Goal: Information Seeking & Learning: Learn about a topic

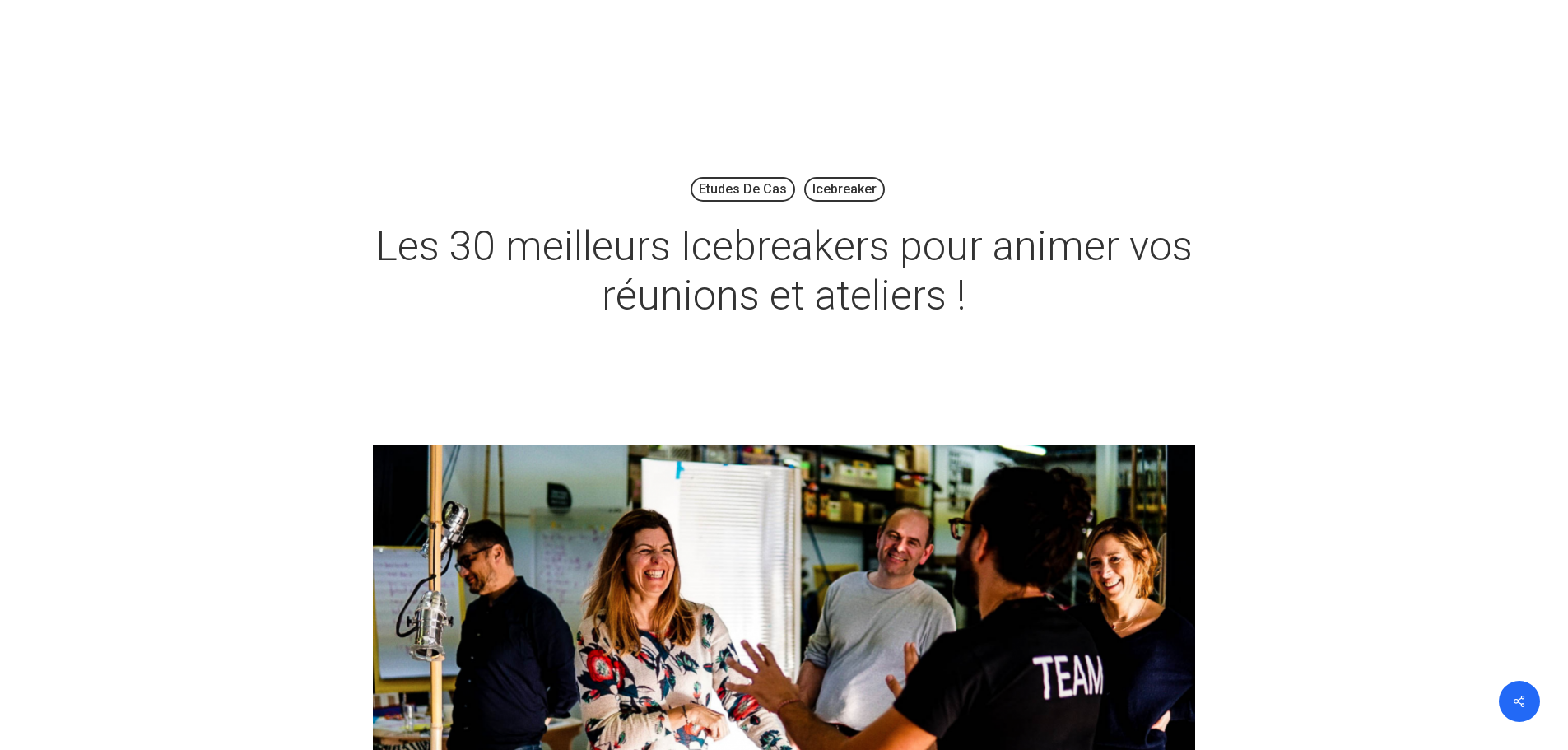
scroll to position [82, 0]
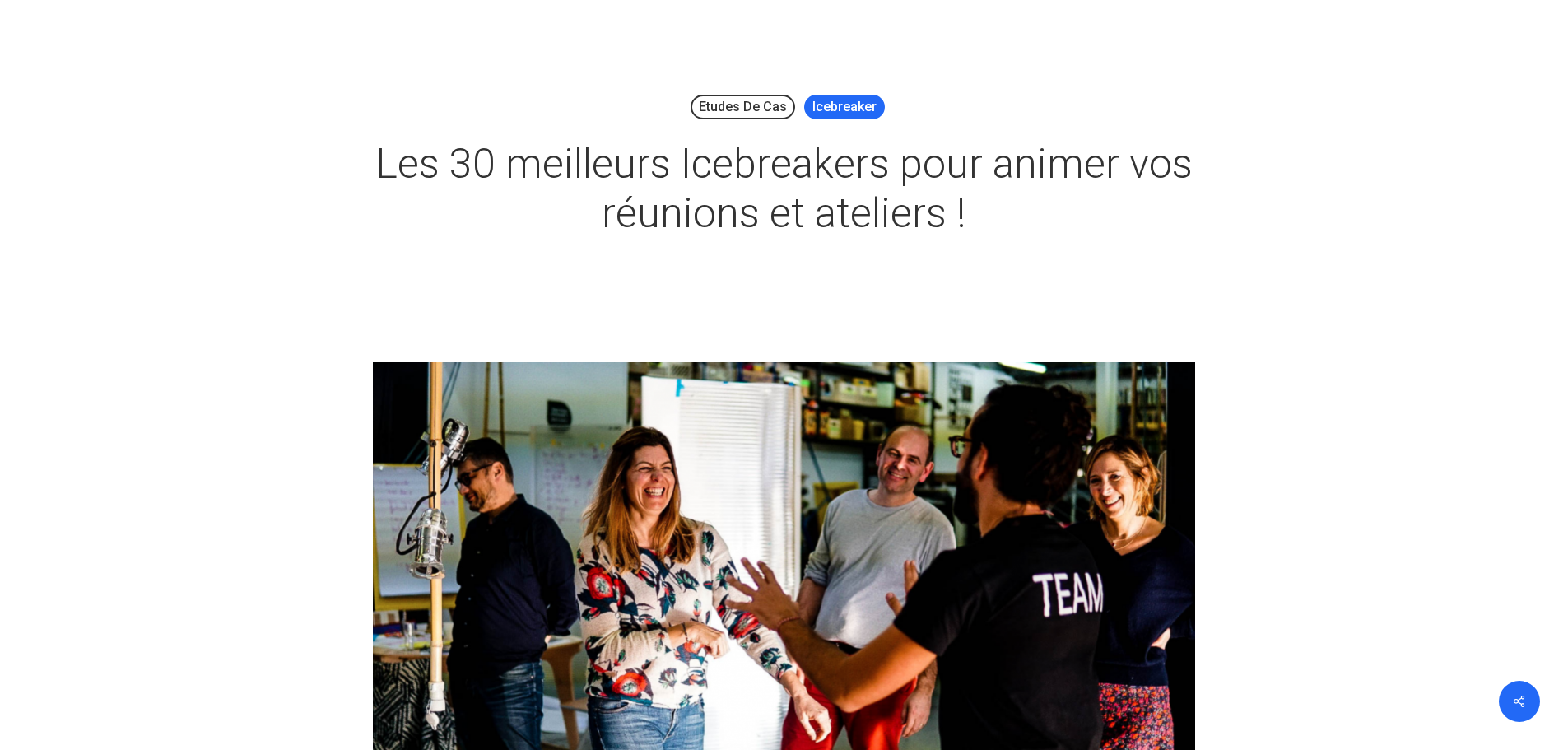
click at [826, 100] on link "Icebreaker" at bounding box center [845, 107] width 81 height 25
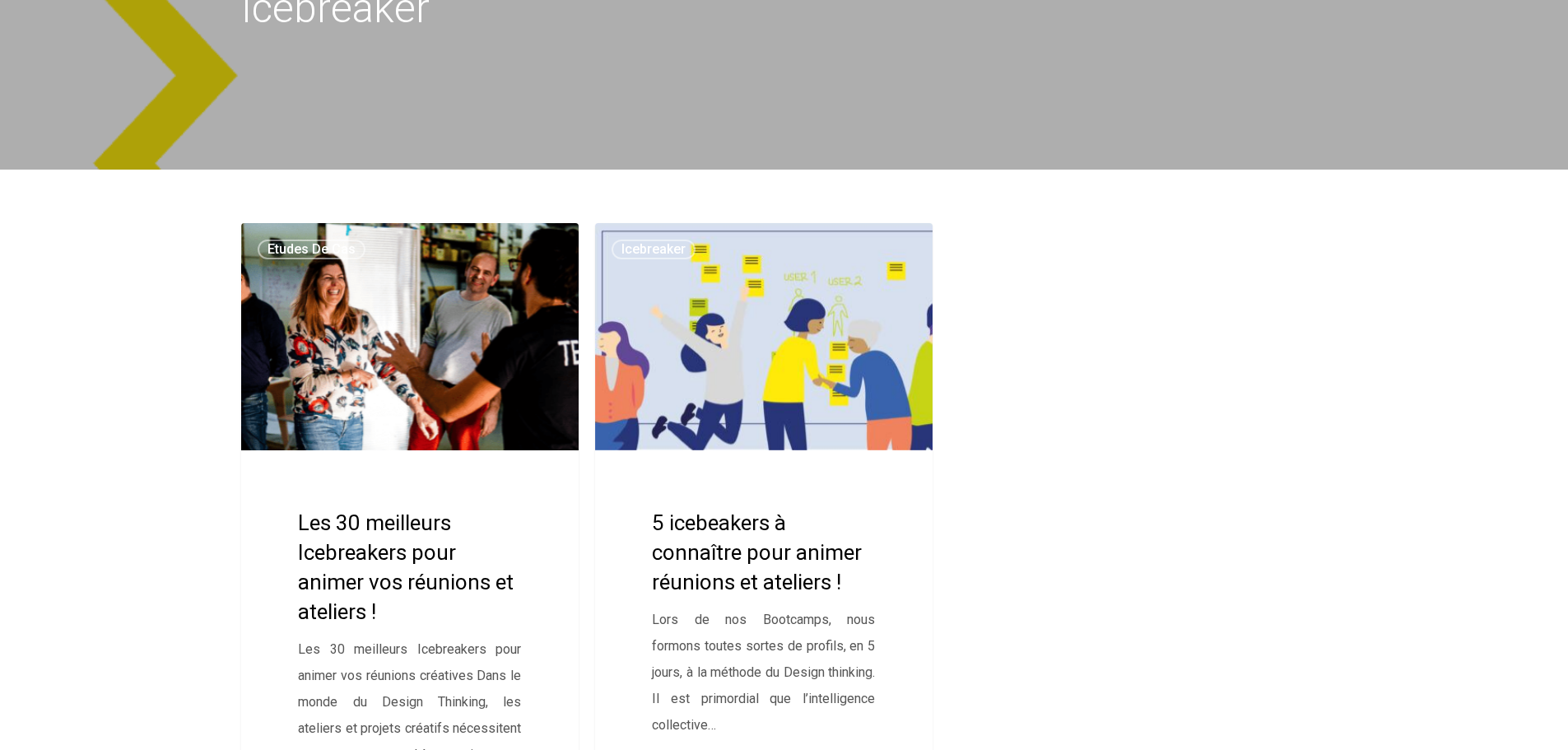
scroll to position [329, 0]
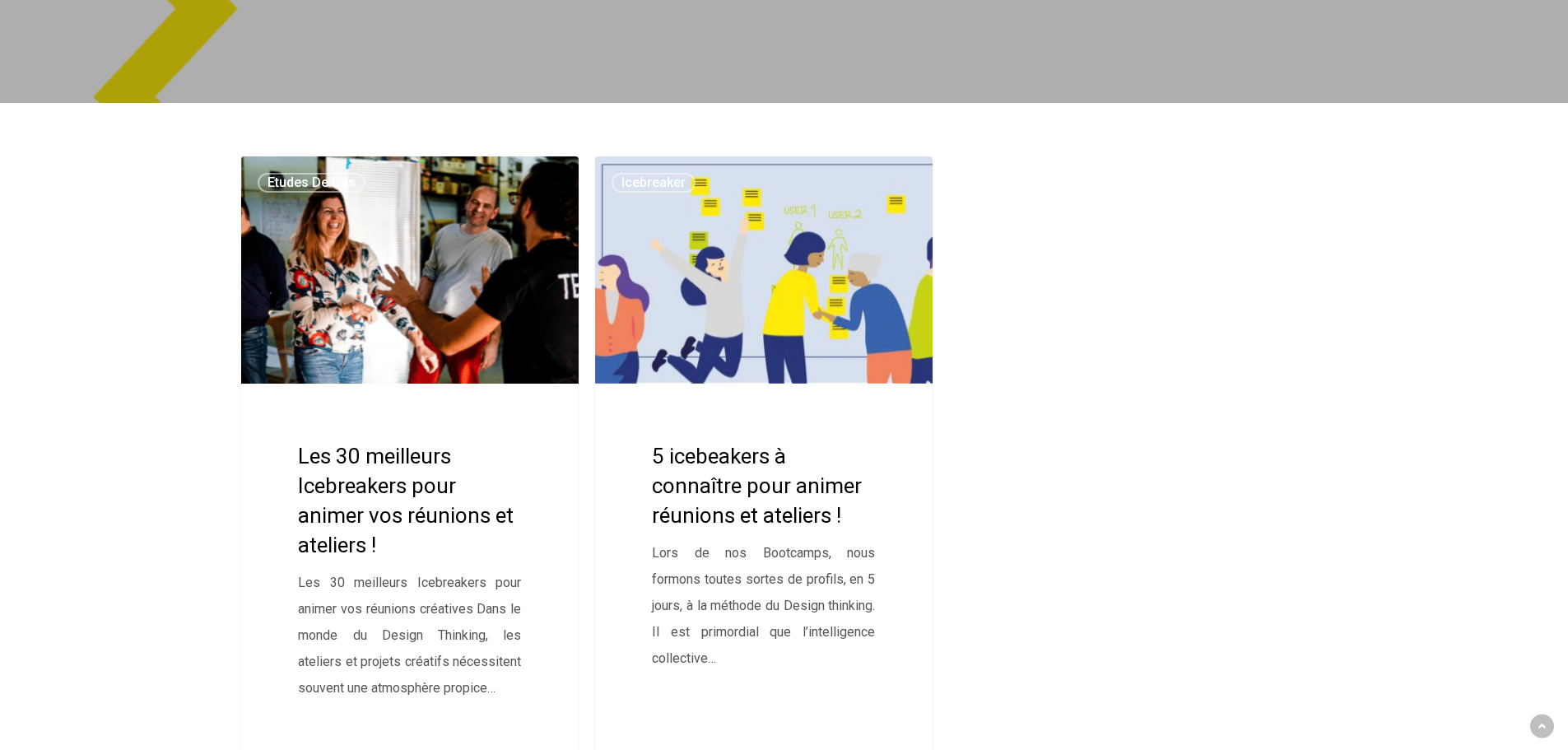
click at [428, 519] on link "Les 30 meilleurs Icebreakers pour animer vos réunions et ateliers !" at bounding box center [410, 457] width 339 height 603
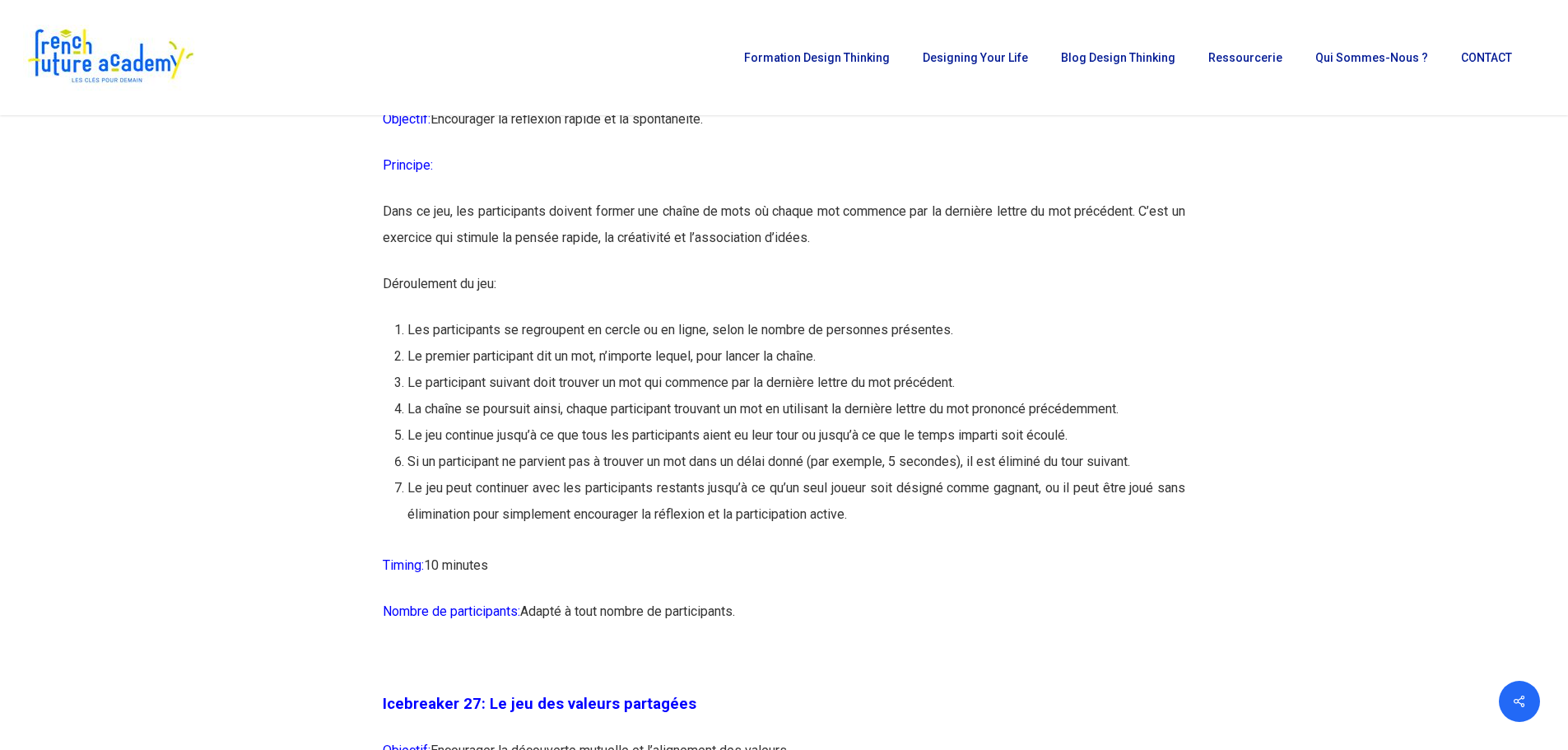
scroll to position [14394, 0]
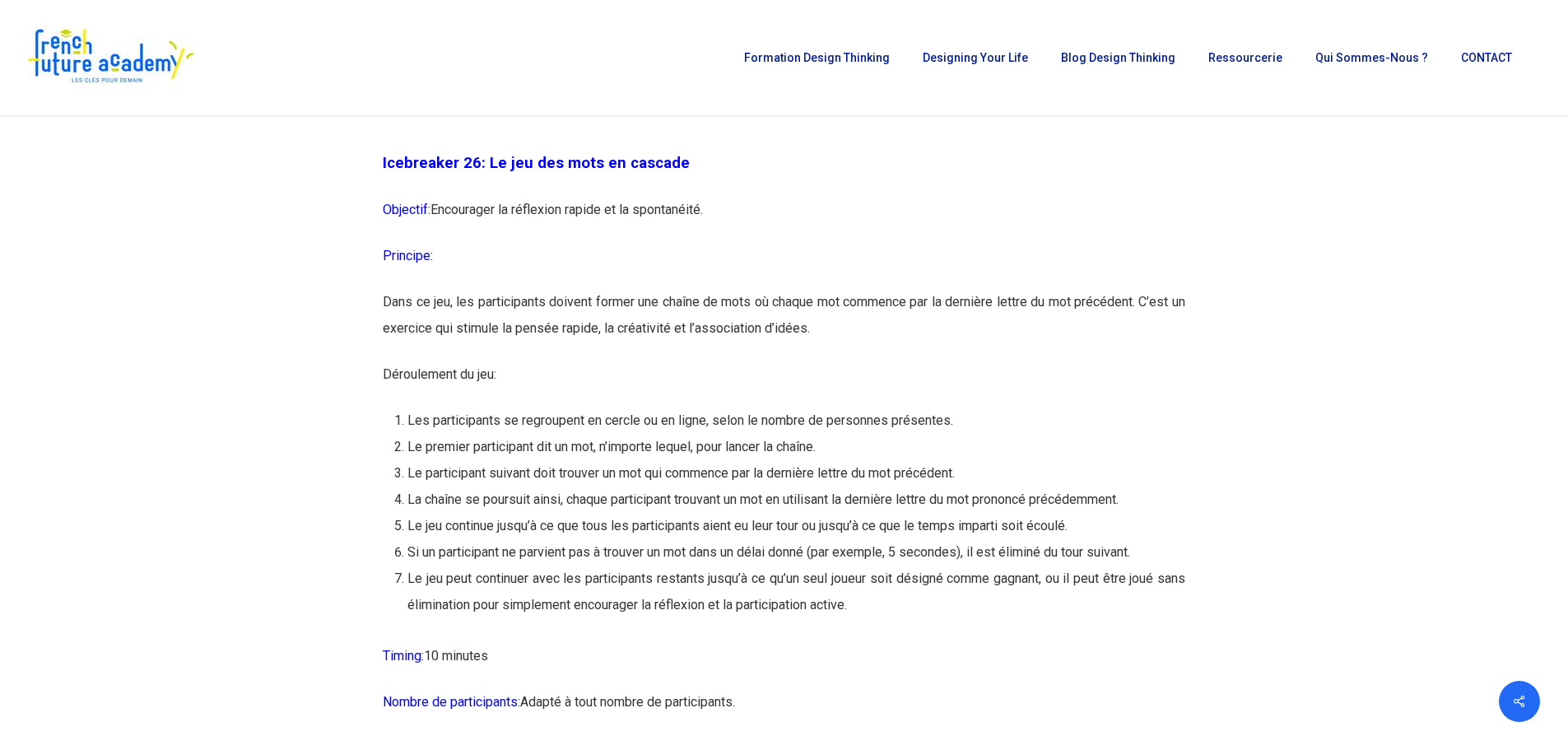
drag, startPoint x: 382, startPoint y: 239, endPoint x: 923, endPoint y: 717, distance: 721.9
copy div "Icebreaker 26: Le jeu des mots en cascade Objectif: Encourager la réflexion rap…"
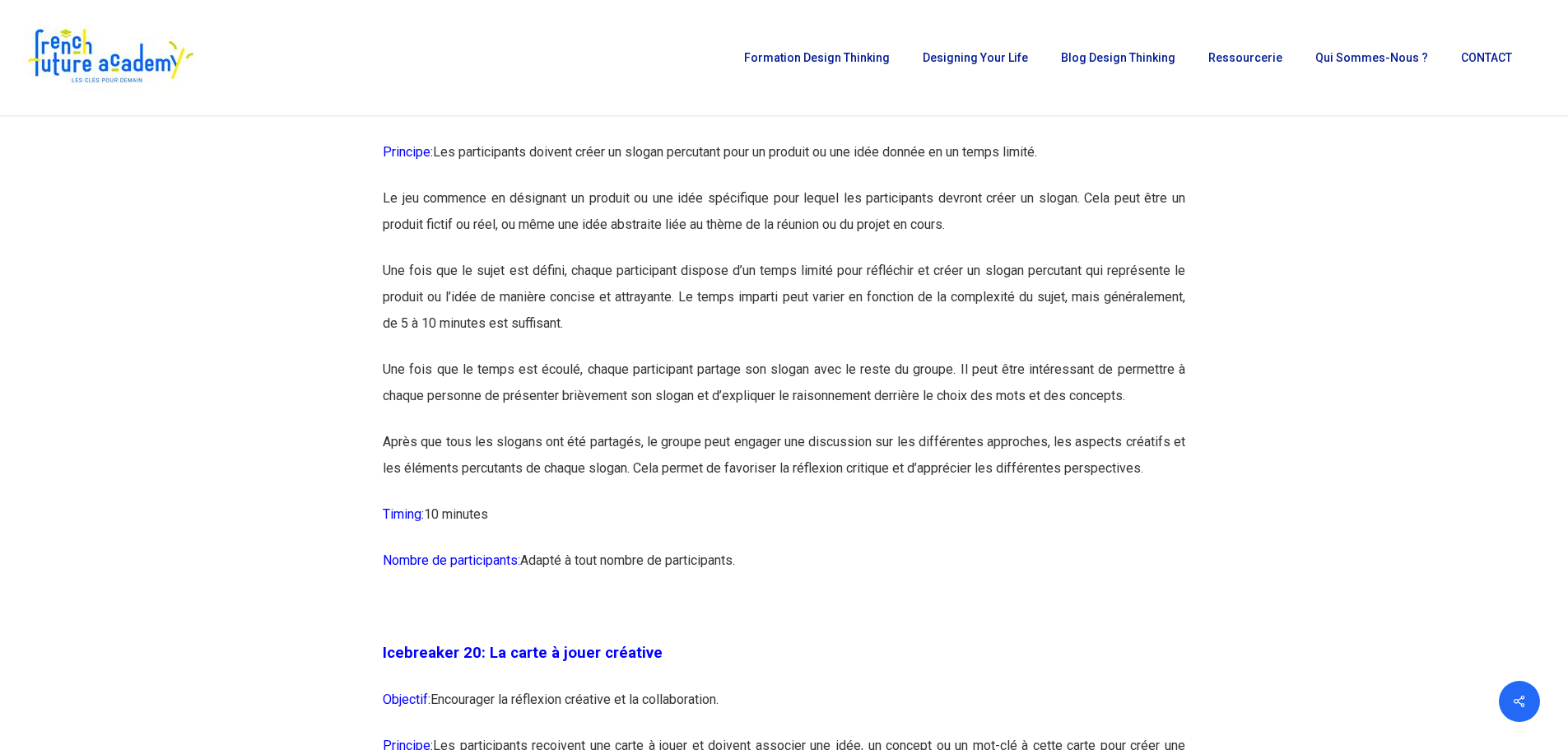
scroll to position [10525, 0]
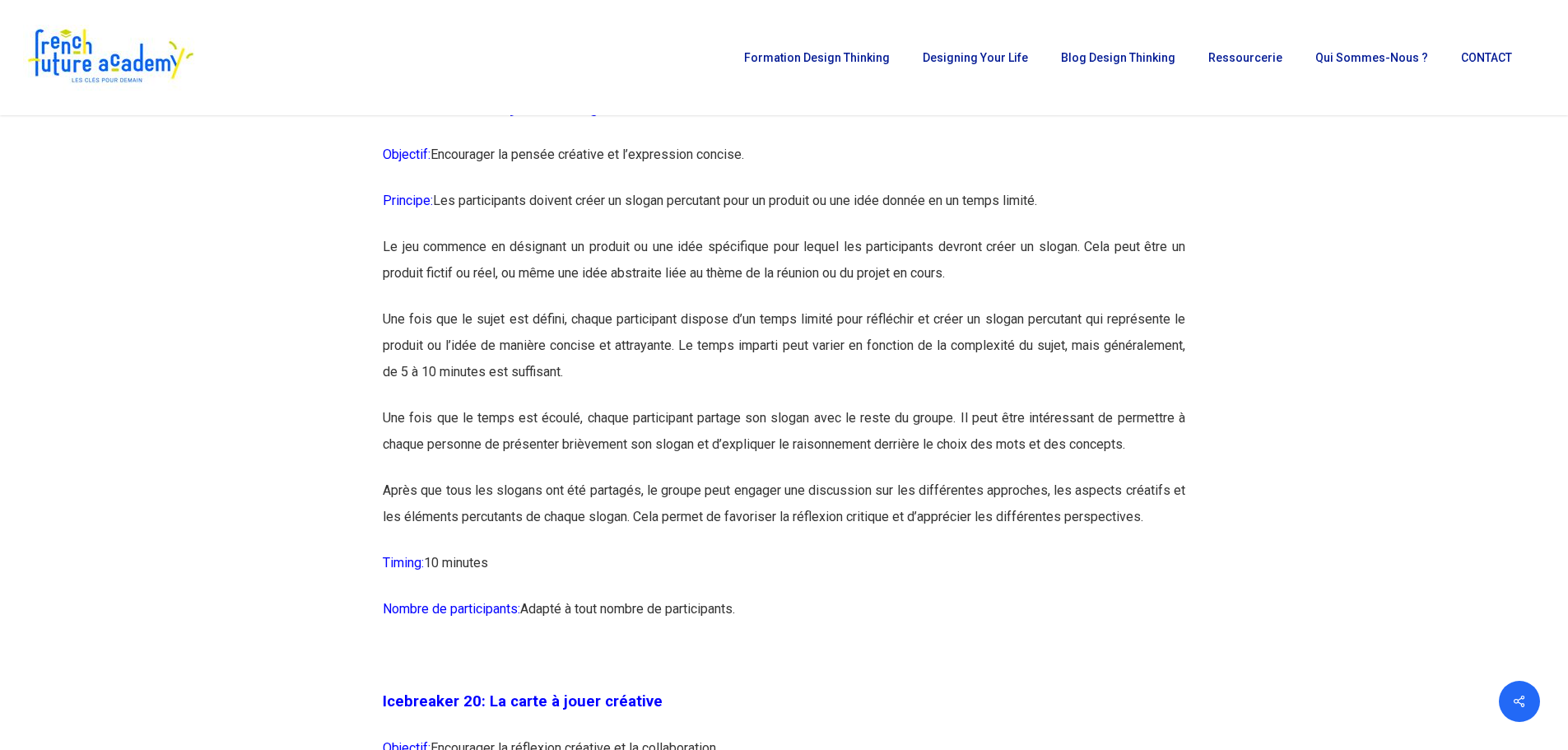
drag, startPoint x: 382, startPoint y: 155, endPoint x: 798, endPoint y: 663, distance: 656.6
copy div "Icebreaker 19: Le jeu des slogans Objectif: Encourager la pensée créative et l’…"
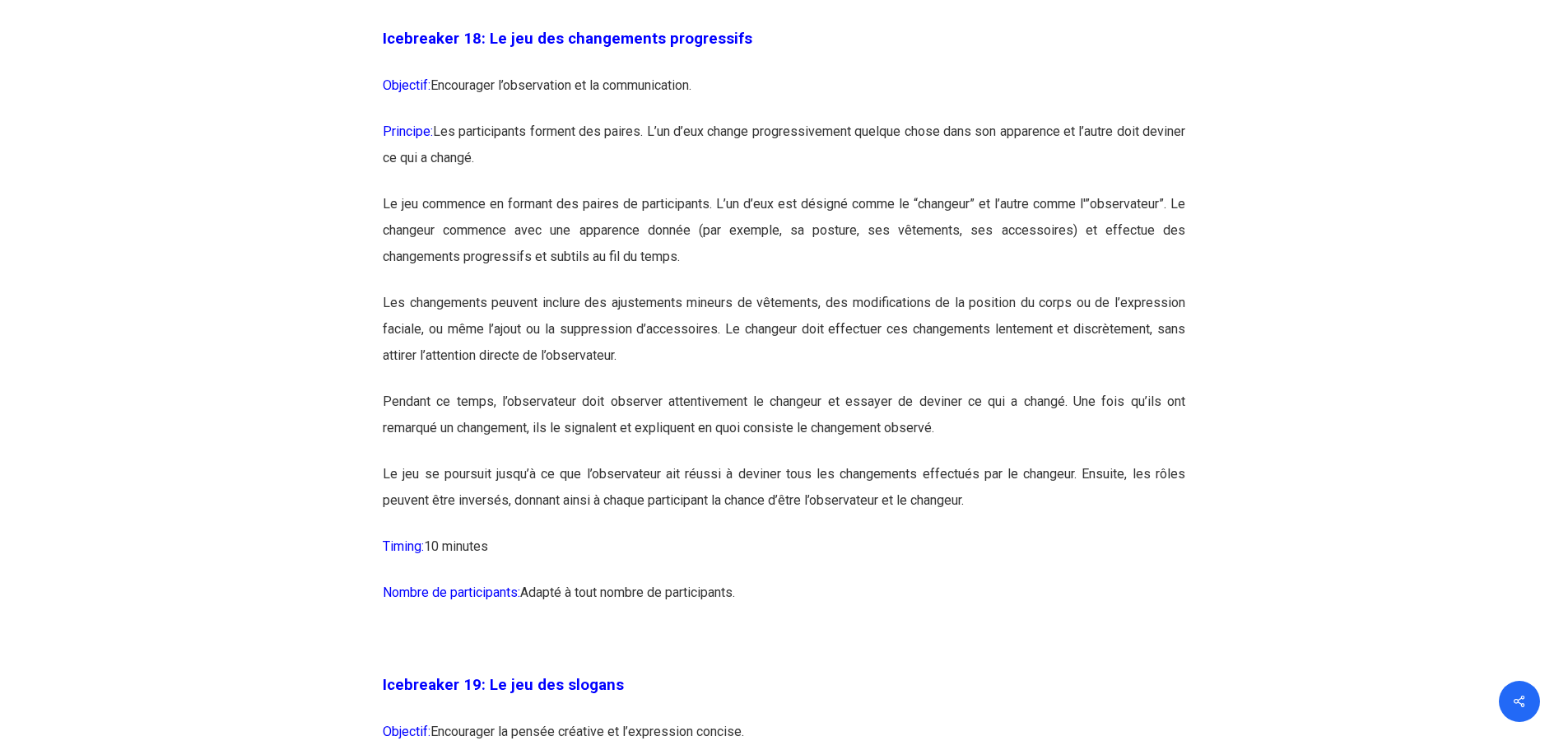
scroll to position [9949, 0]
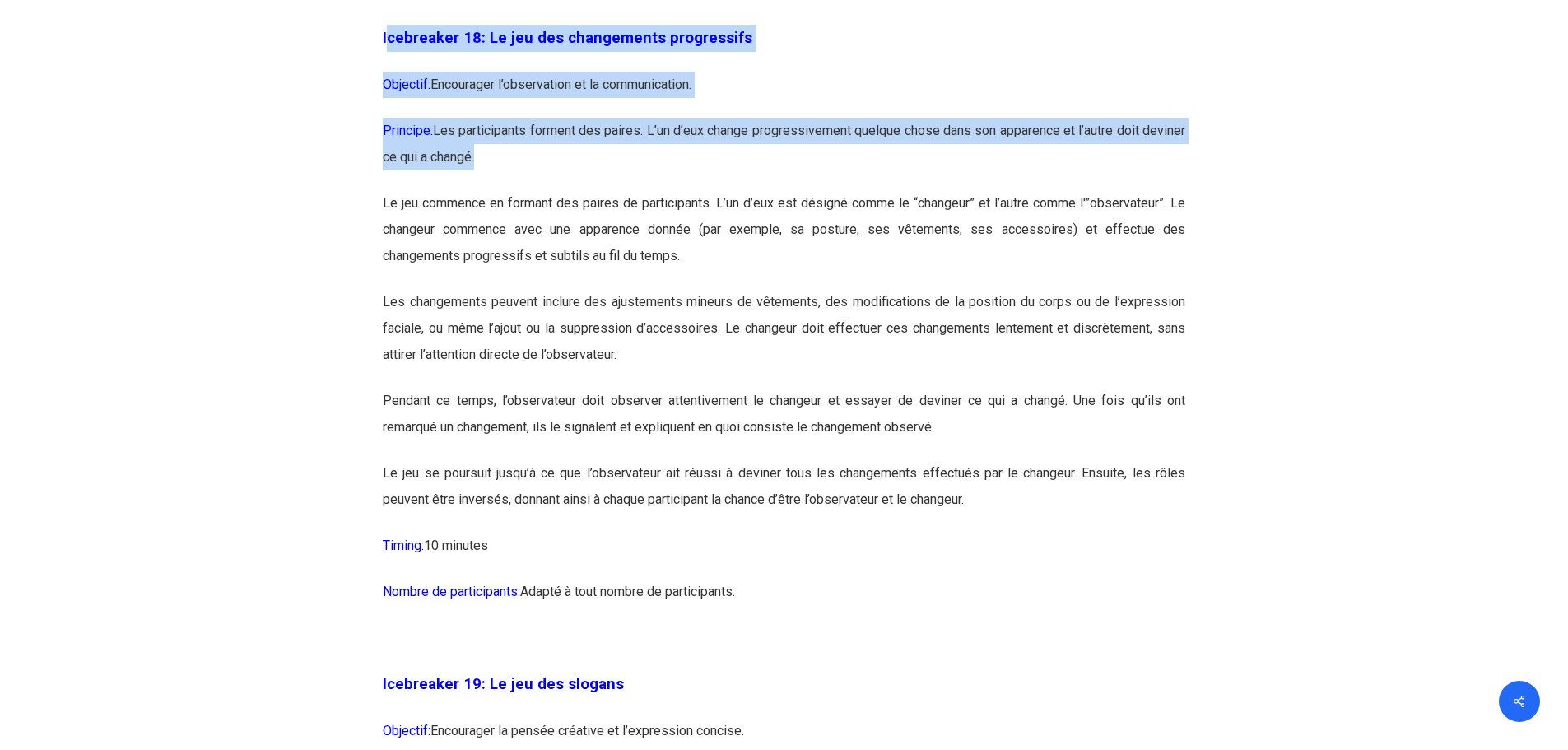
drag, startPoint x: 385, startPoint y: 90, endPoint x: 541, endPoint y: 168, distance: 174.4
click at [392, 72] on p "Icebreaker 18: Le jeu des changements progressifs" at bounding box center [783, 47] width 802 height 46
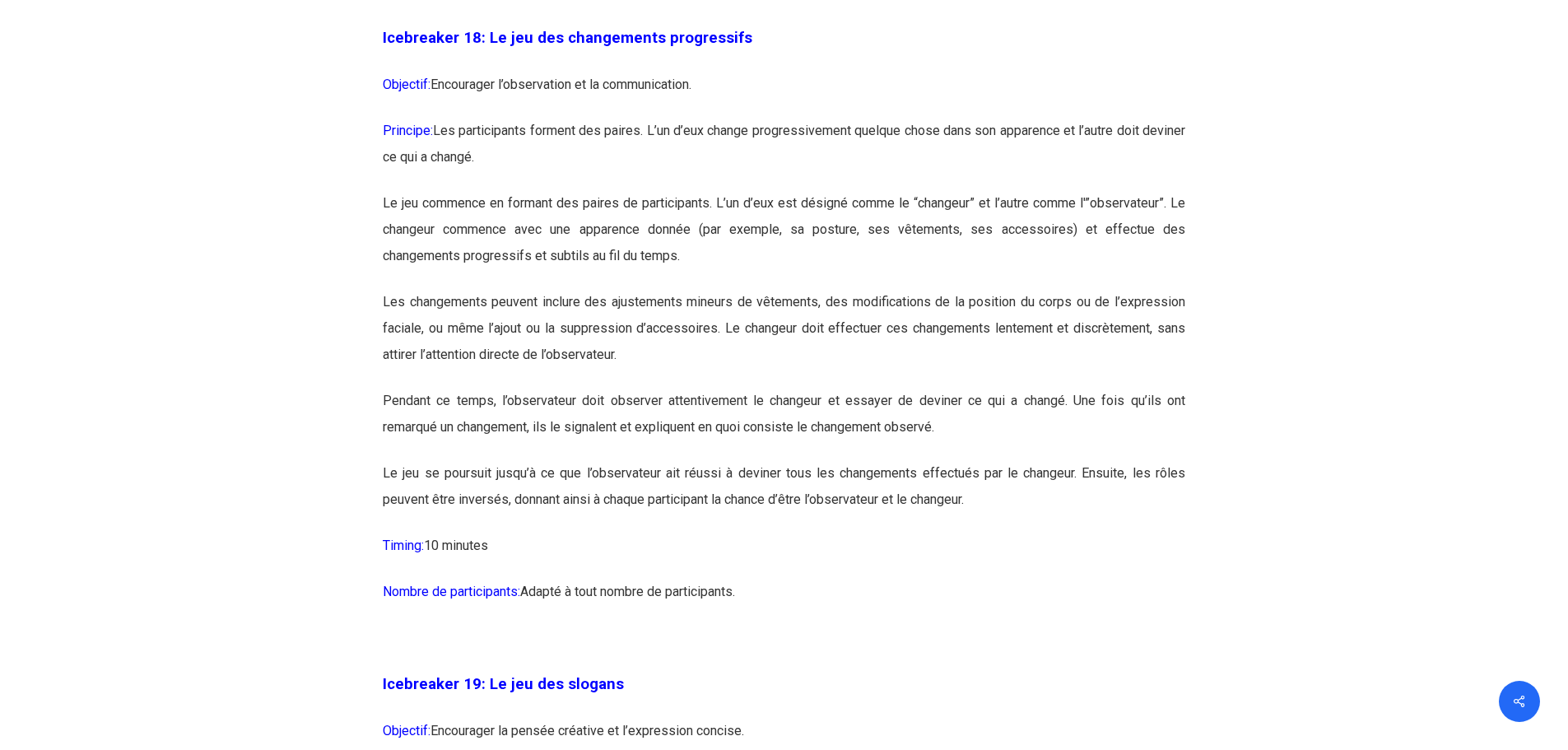
drag, startPoint x: 384, startPoint y: 87, endPoint x: 784, endPoint y: 650, distance: 690.6
copy div "Icebreaker 18: Le jeu des changements progressifs Objectif: Encourager l’observ…"
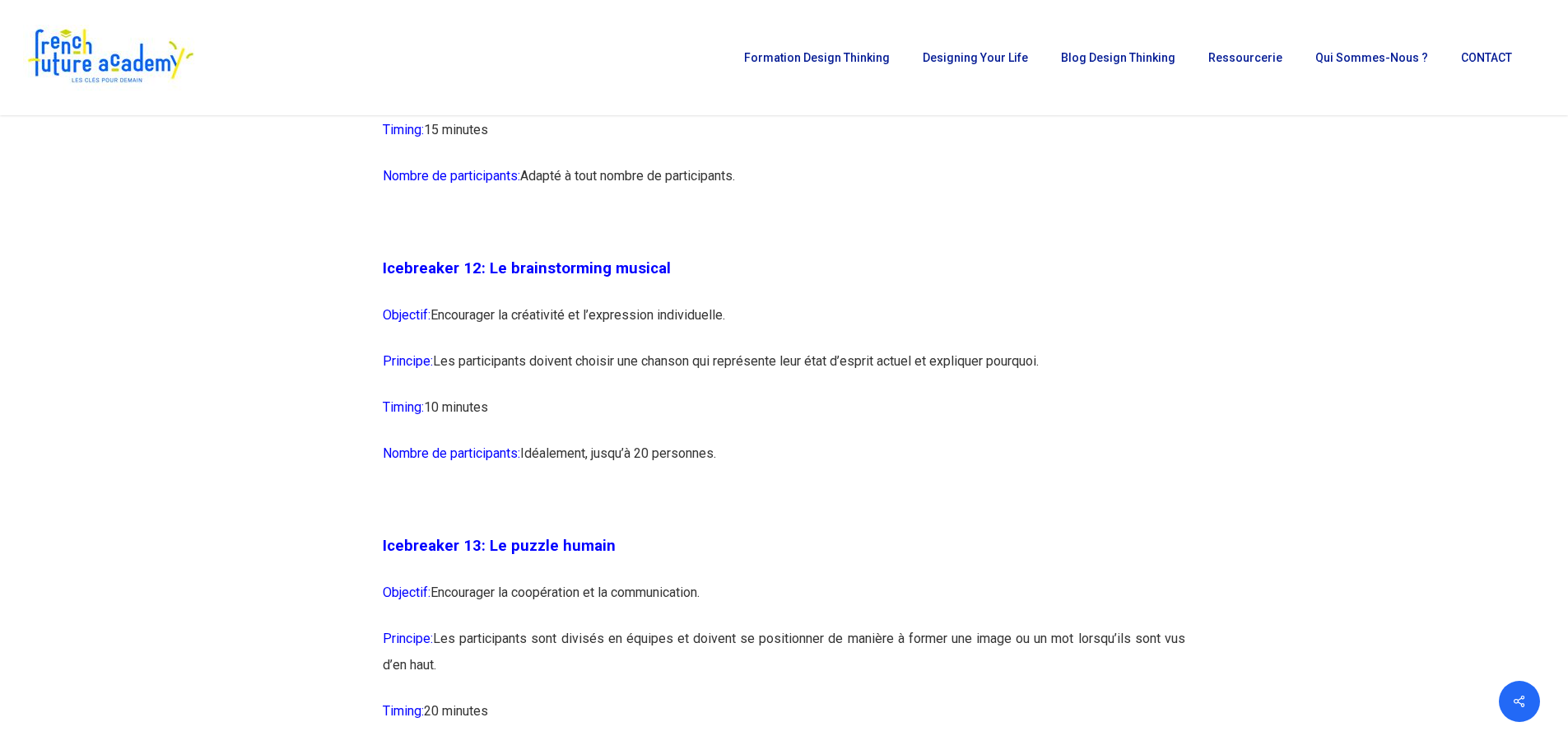
scroll to position [7068, 0]
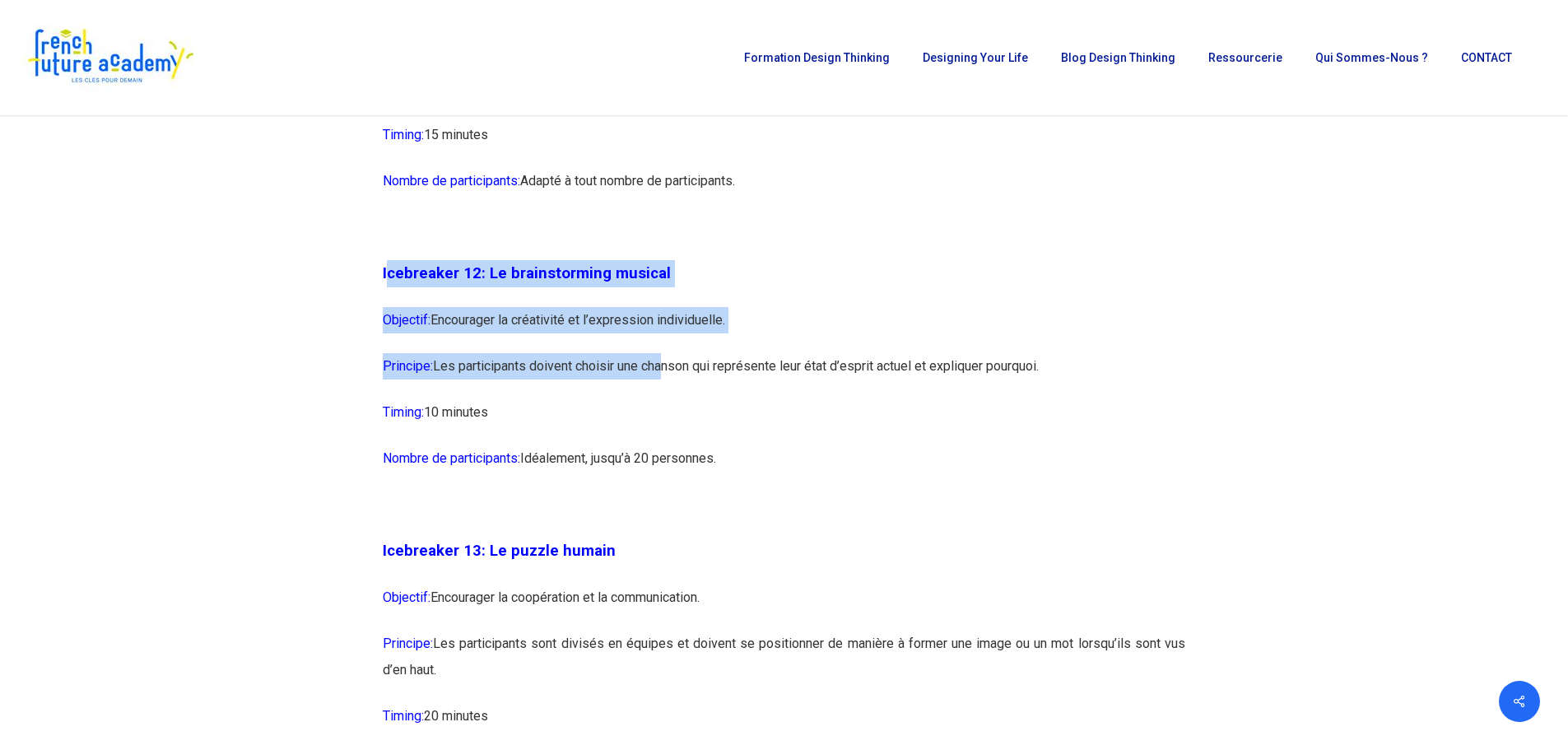
drag, startPoint x: 385, startPoint y: 324, endPoint x: 517, endPoint y: 369, distance: 139.5
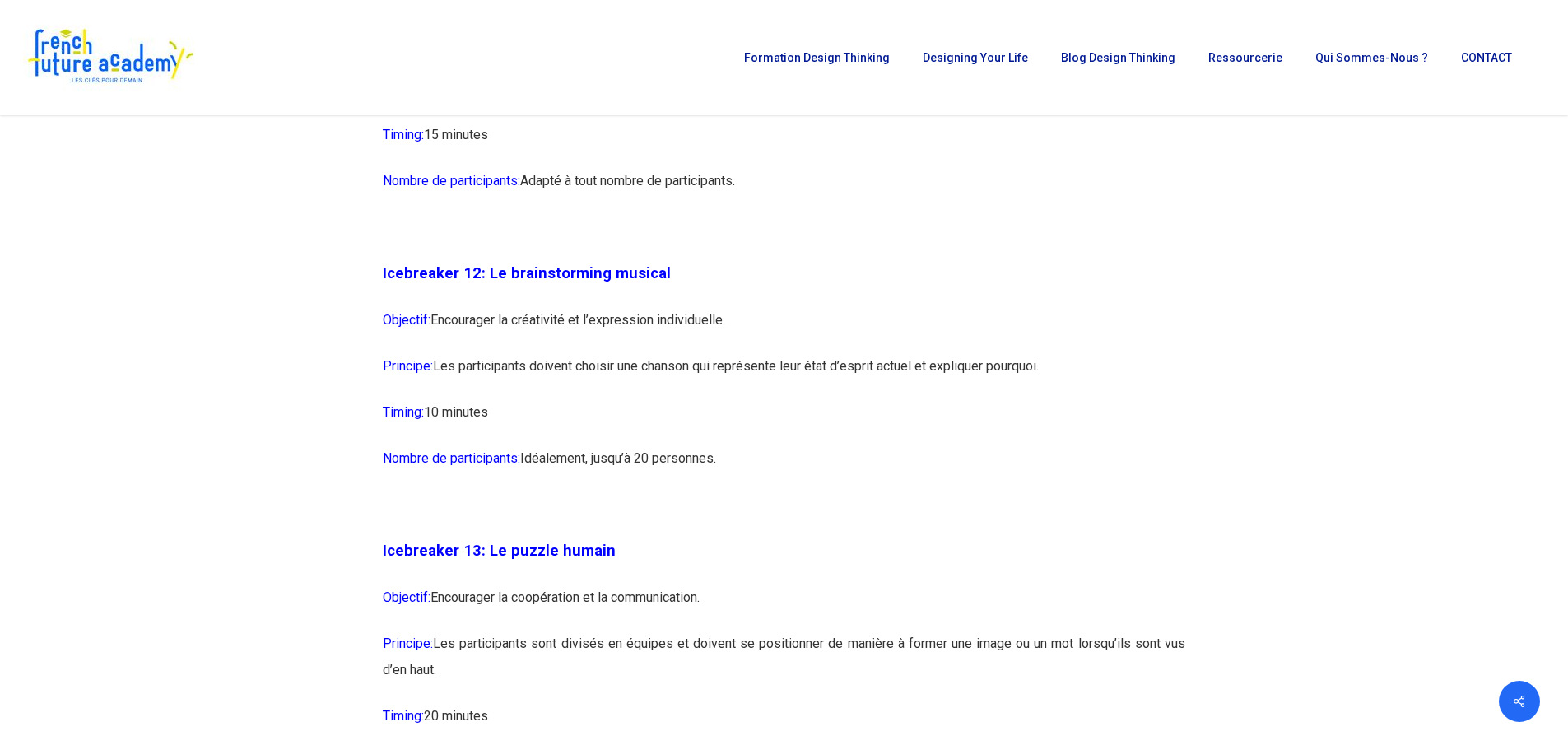
drag, startPoint x: 383, startPoint y: 323, endPoint x: 738, endPoint y: 512, distance: 402.2
copy div "Icebreaker 12: Le brainstorming musical Objectif: Encourager la créativité et l…"
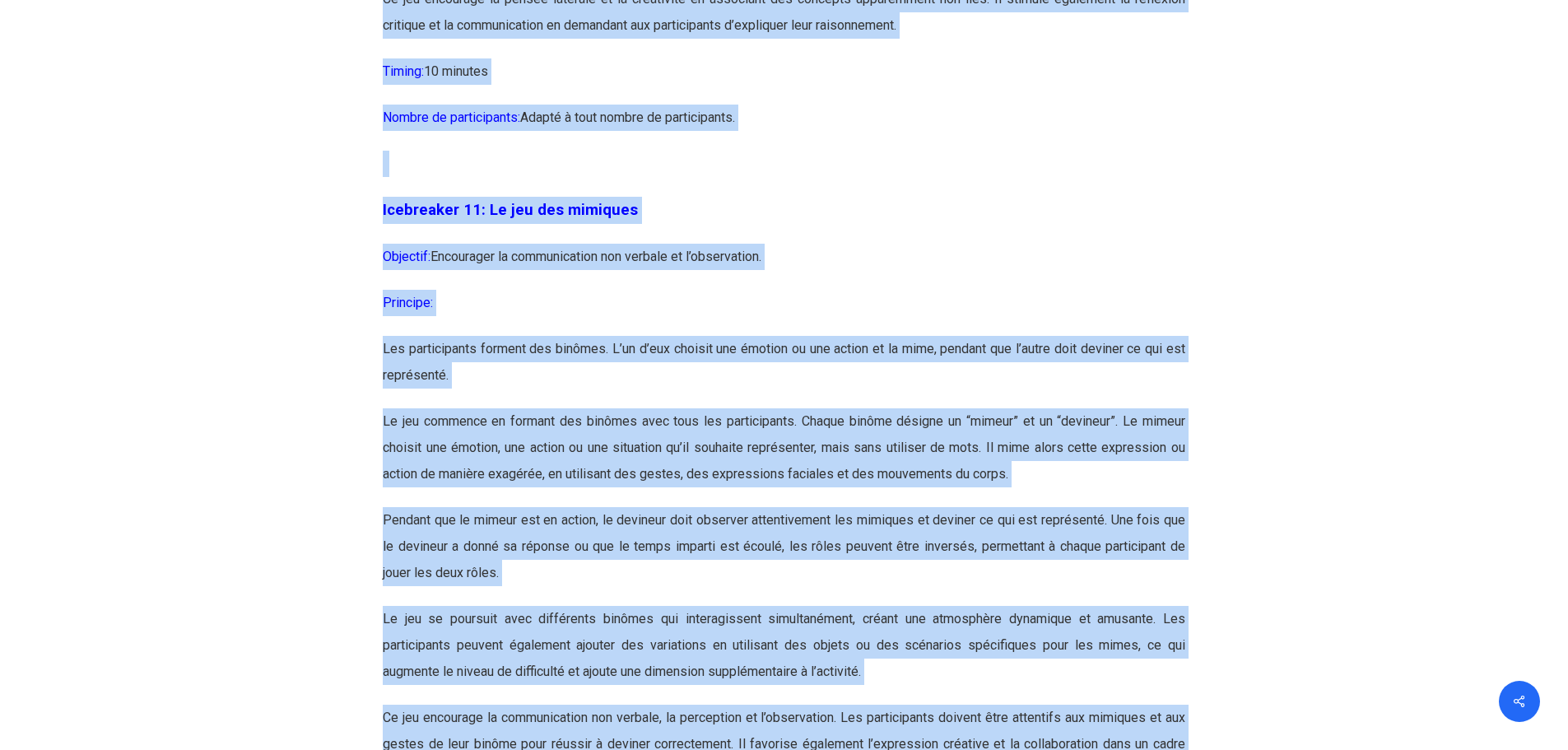
scroll to position [6496, 0]
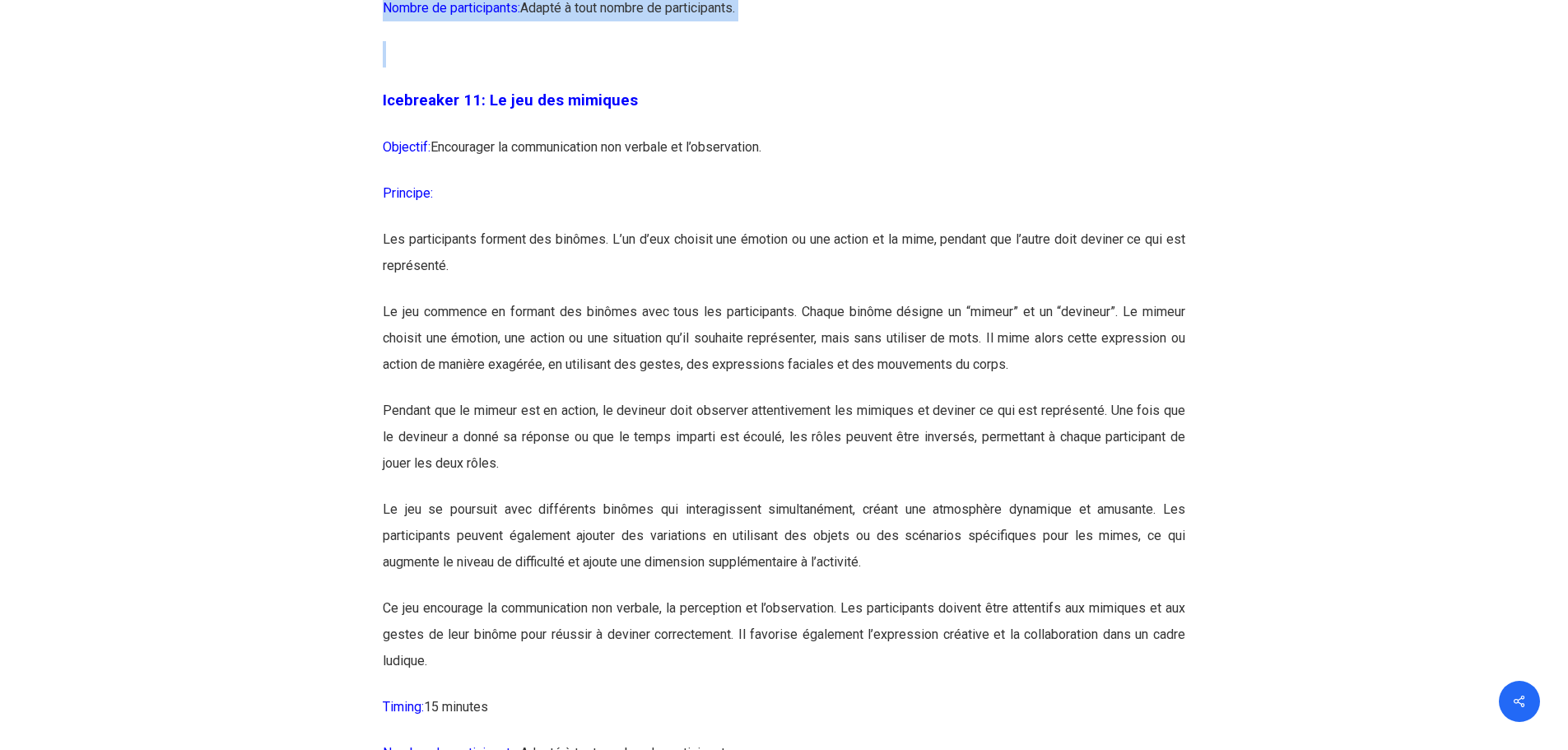
drag, startPoint x: 383, startPoint y: 635, endPoint x: 902, endPoint y: 131, distance: 723.4
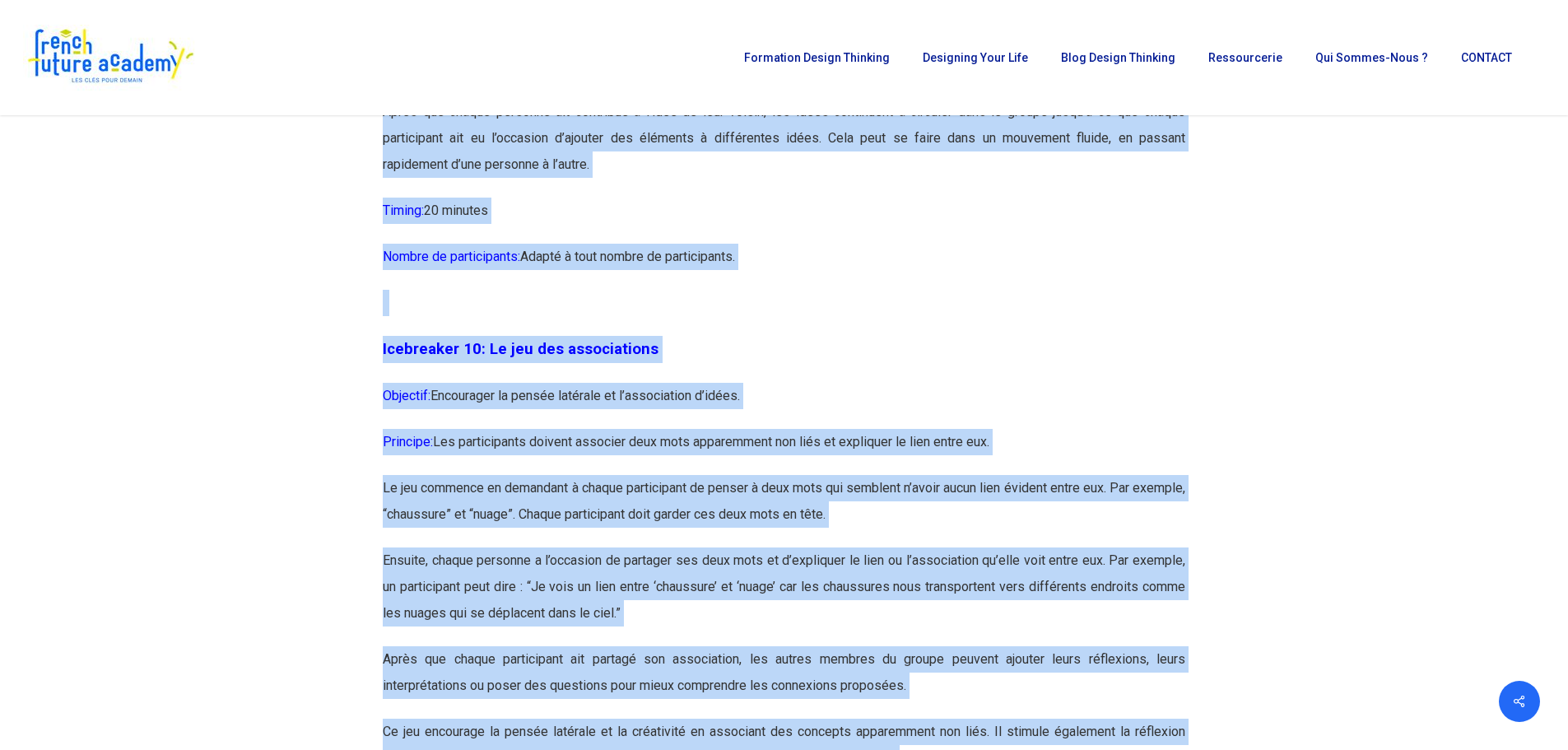
scroll to position [5343, 0]
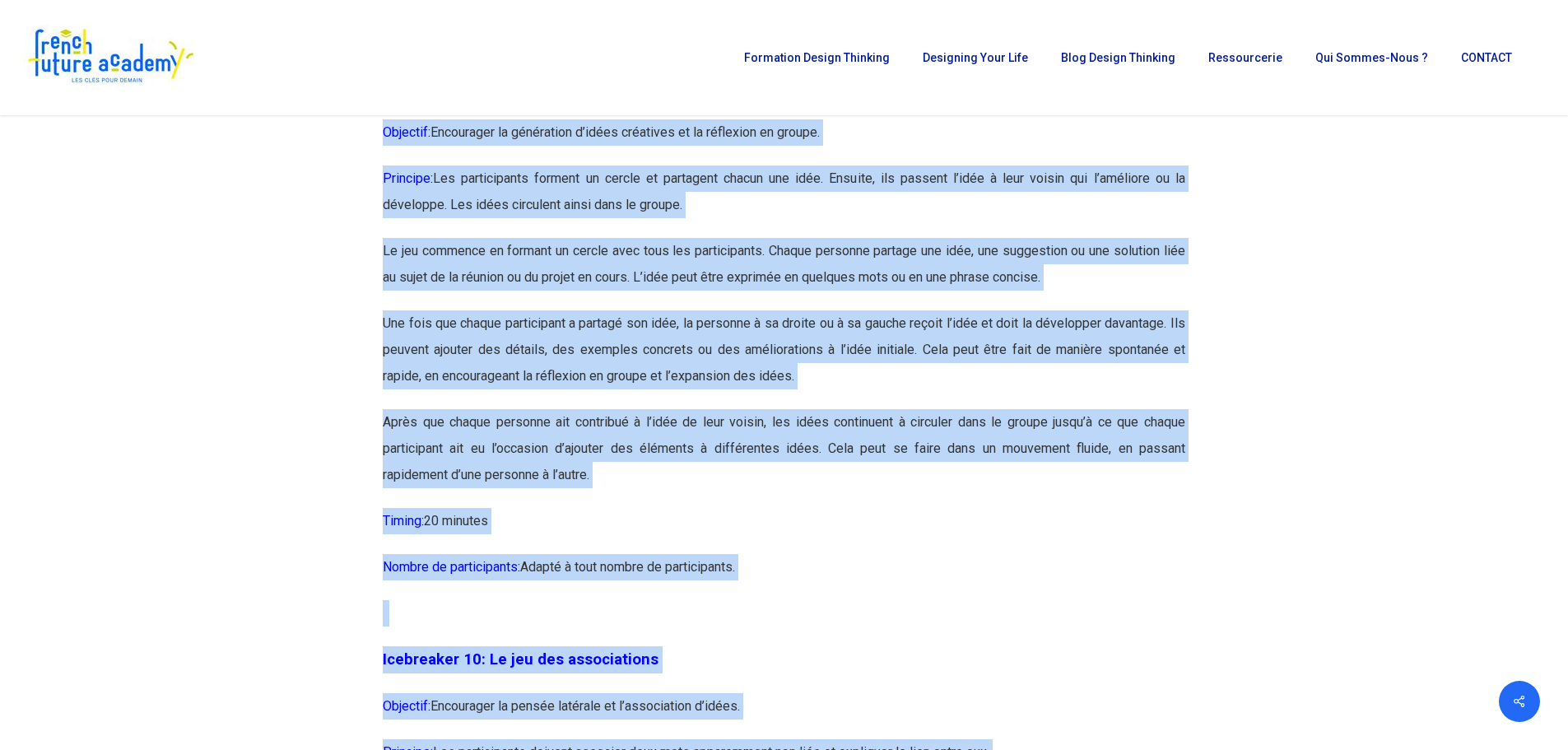
click at [885, 508] on p "Après que chaque personne ait contribué à l’idée de leur voisin, les idées cont…" at bounding box center [783, 458] width 802 height 99
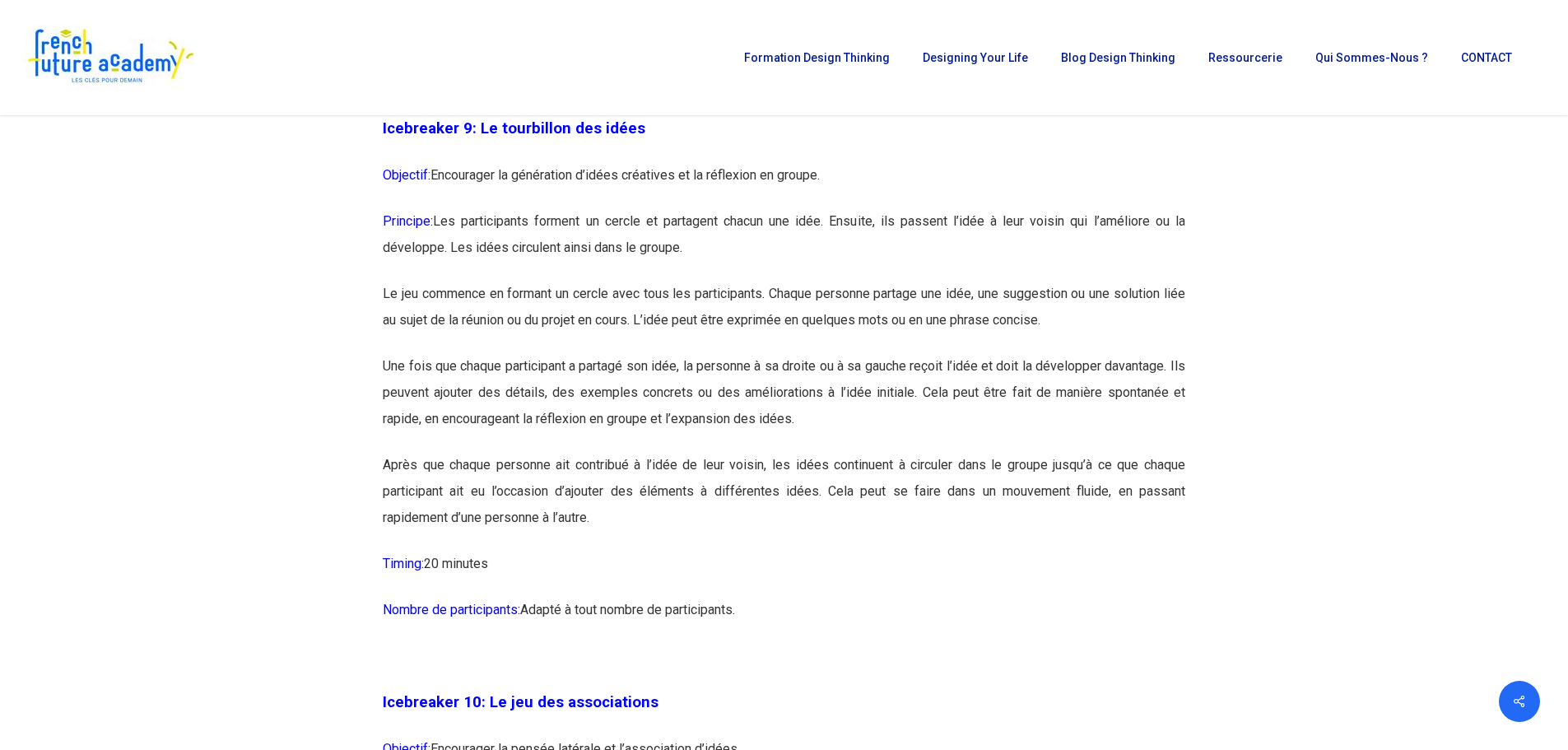
scroll to position [5261, 0]
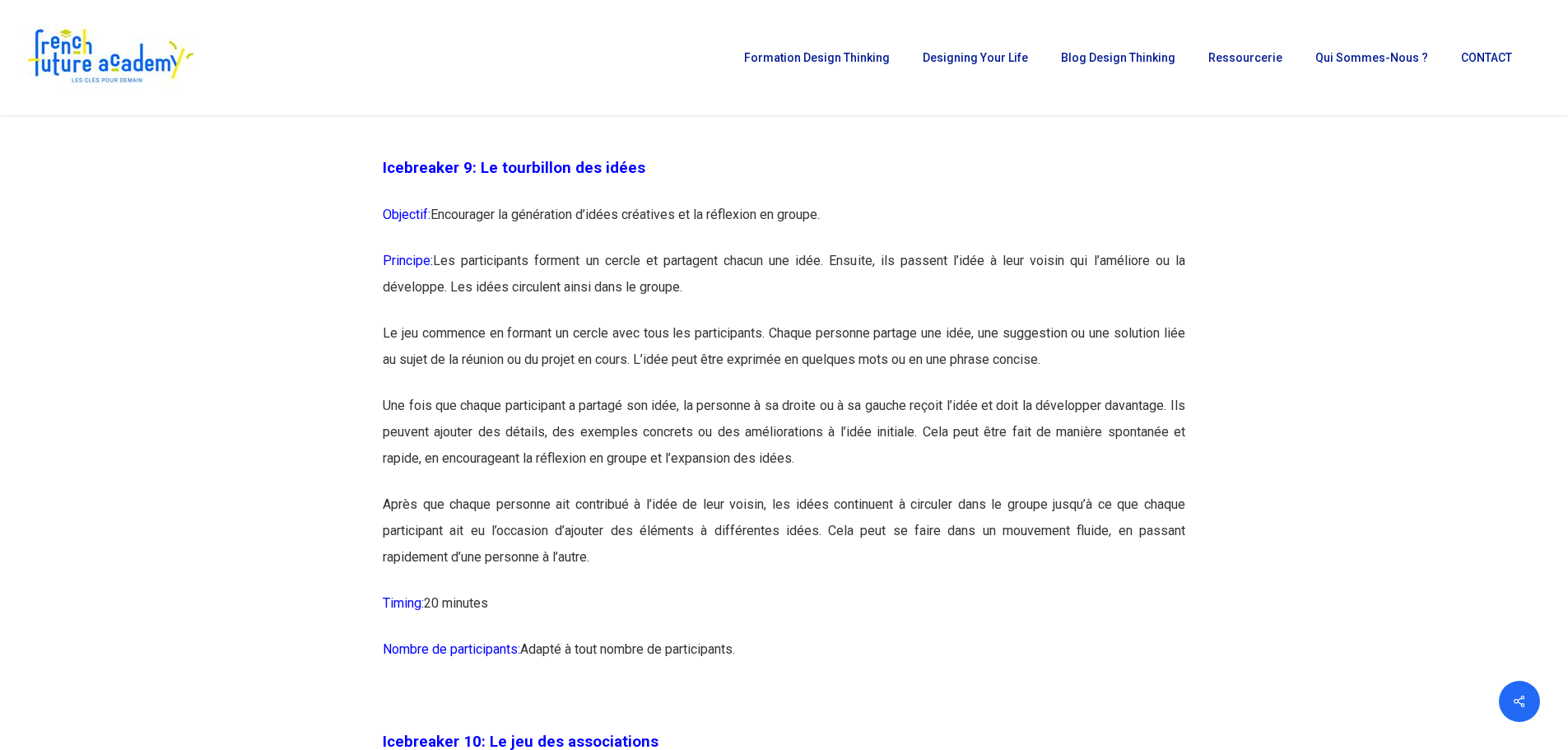
drag, startPoint x: 384, startPoint y: 219, endPoint x: 797, endPoint y: 711, distance: 642.4
copy div "Icebreaker 9: Le tourbillon des idées Objectif: Encourager la génération d’idée…"
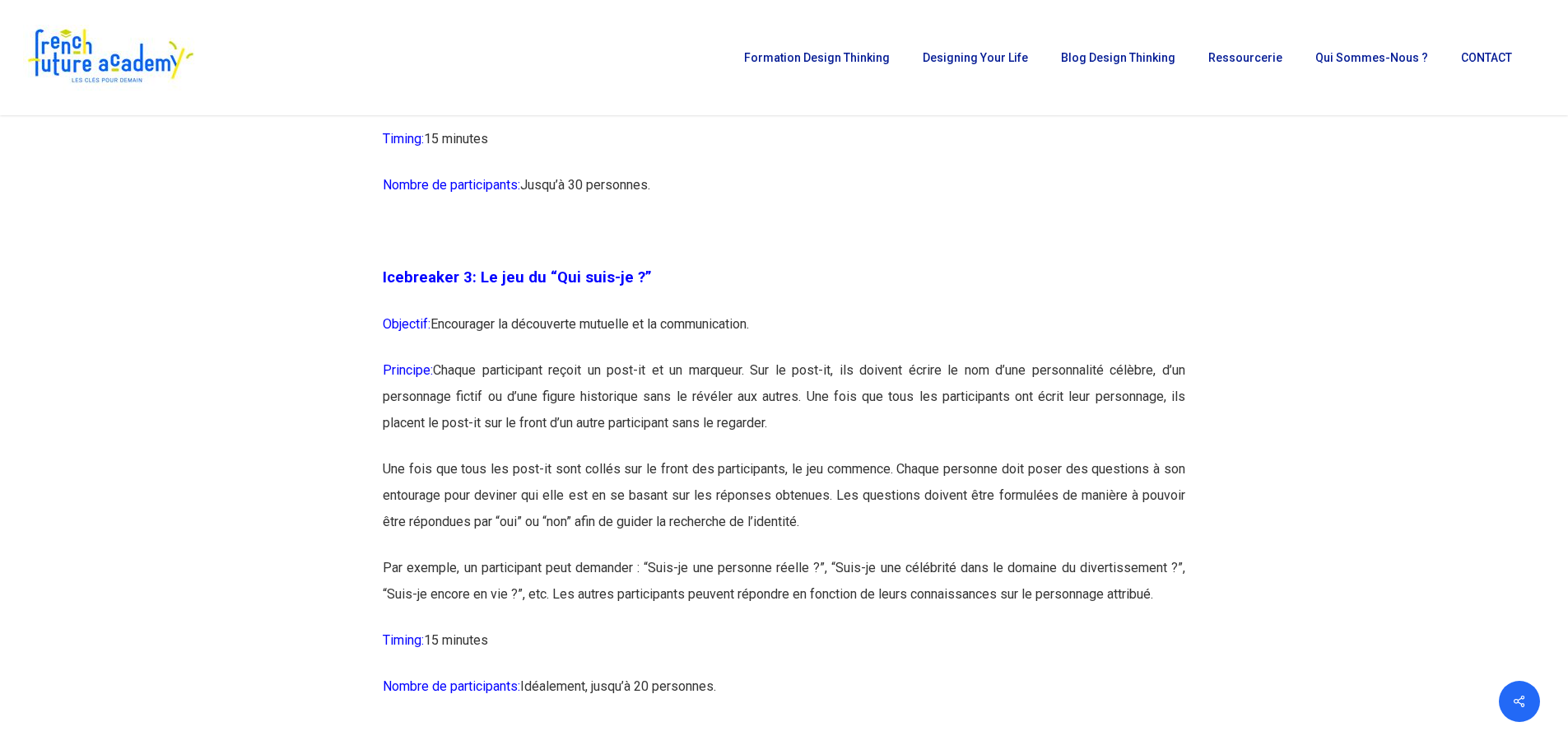
scroll to position [1804, 0]
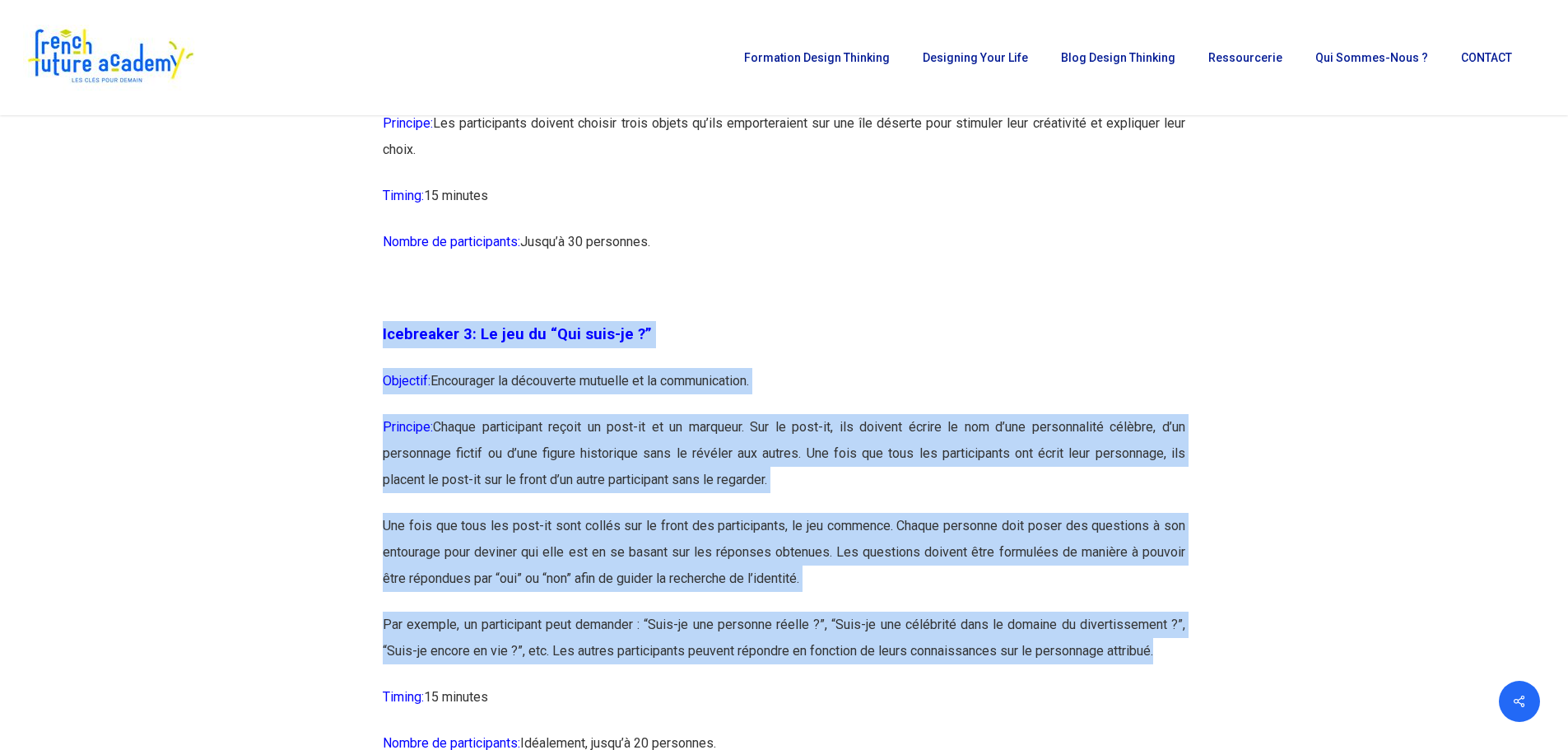
drag, startPoint x: 382, startPoint y: 332, endPoint x: 1182, endPoint y: 646, distance: 859.4
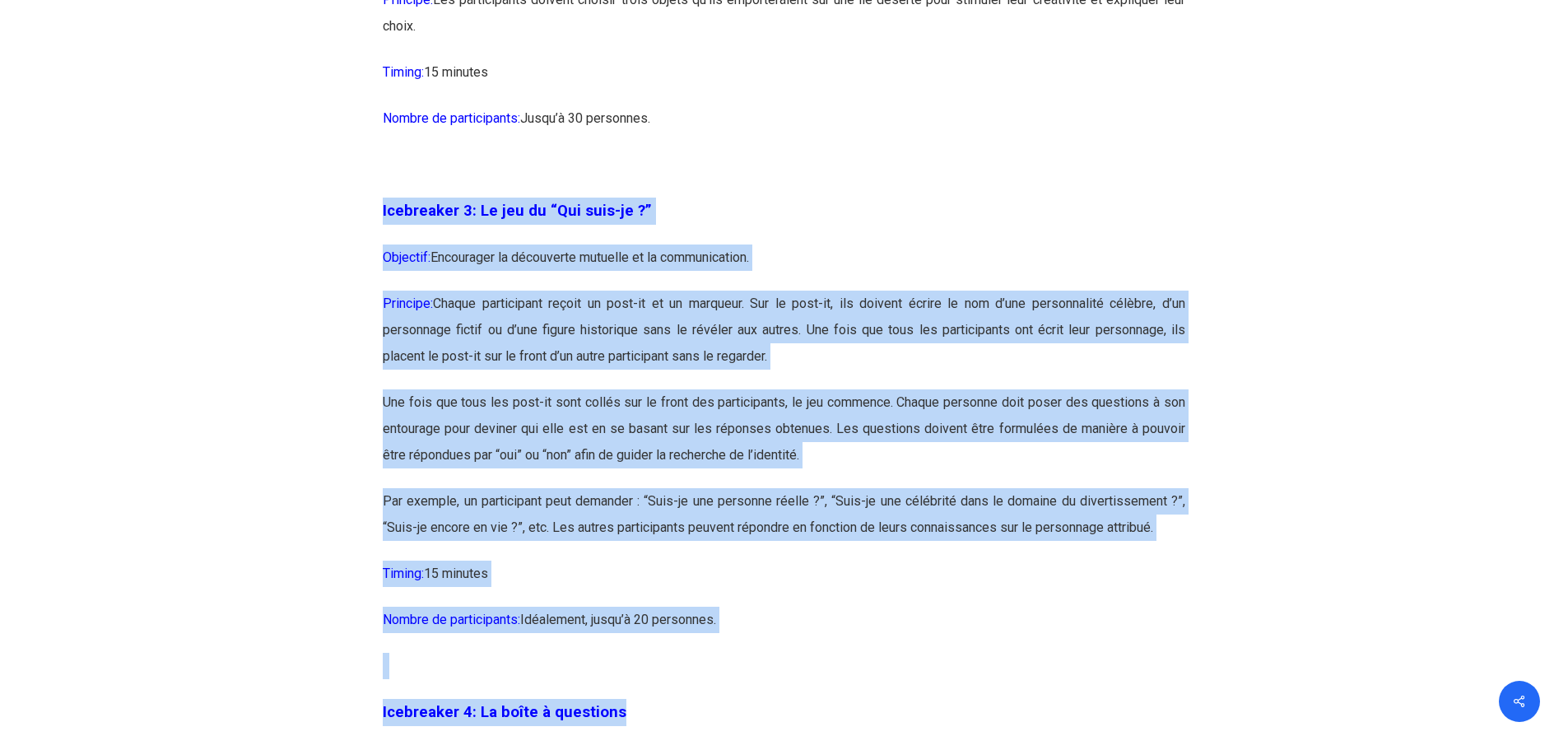
scroll to position [1943, 0]
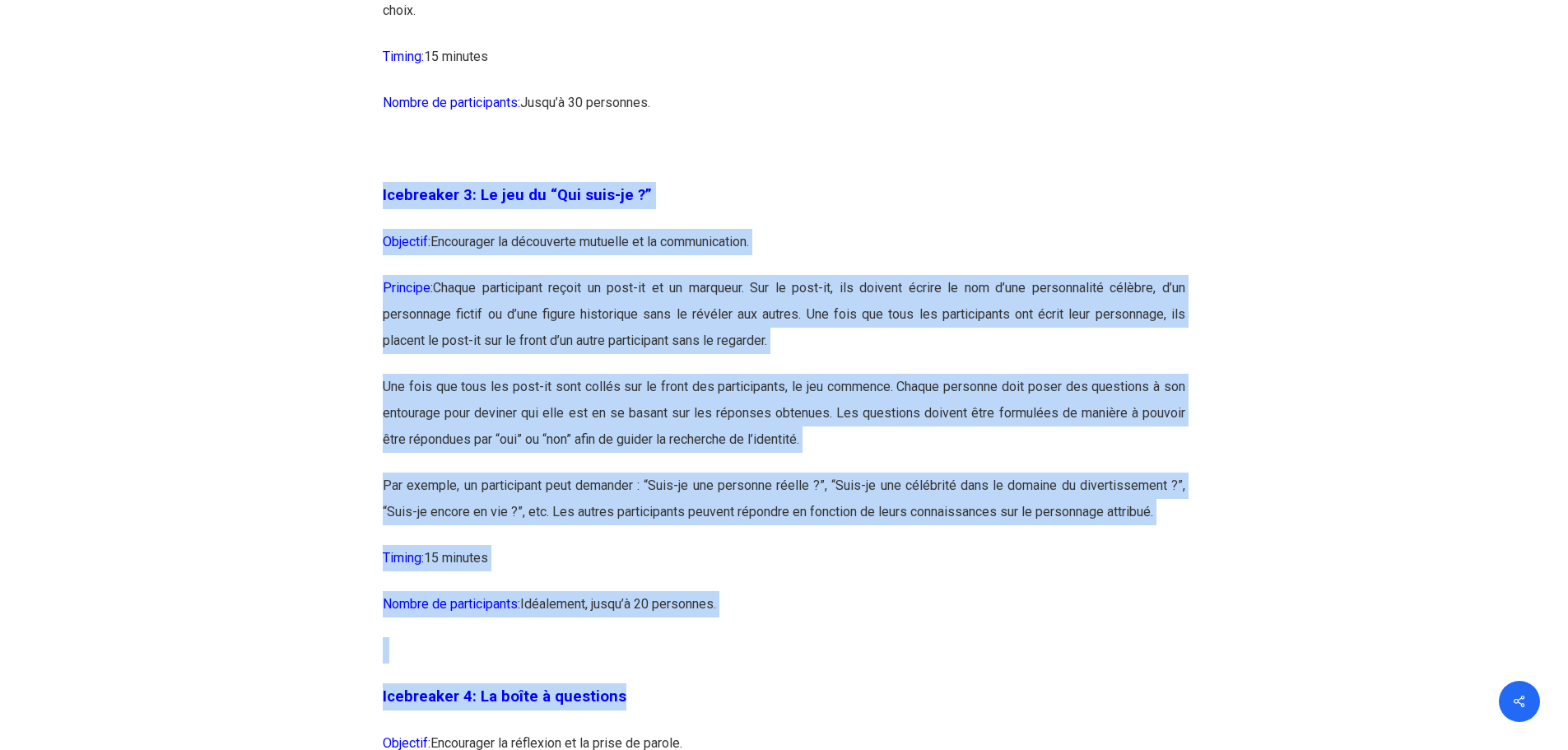
drag, startPoint x: 383, startPoint y: 333, endPoint x: 744, endPoint y: 616, distance: 458.7
copy div "Icebreaker 3: Le jeu du “Qui suis-je ?” Objectif: Encourager la découverte mutu…"
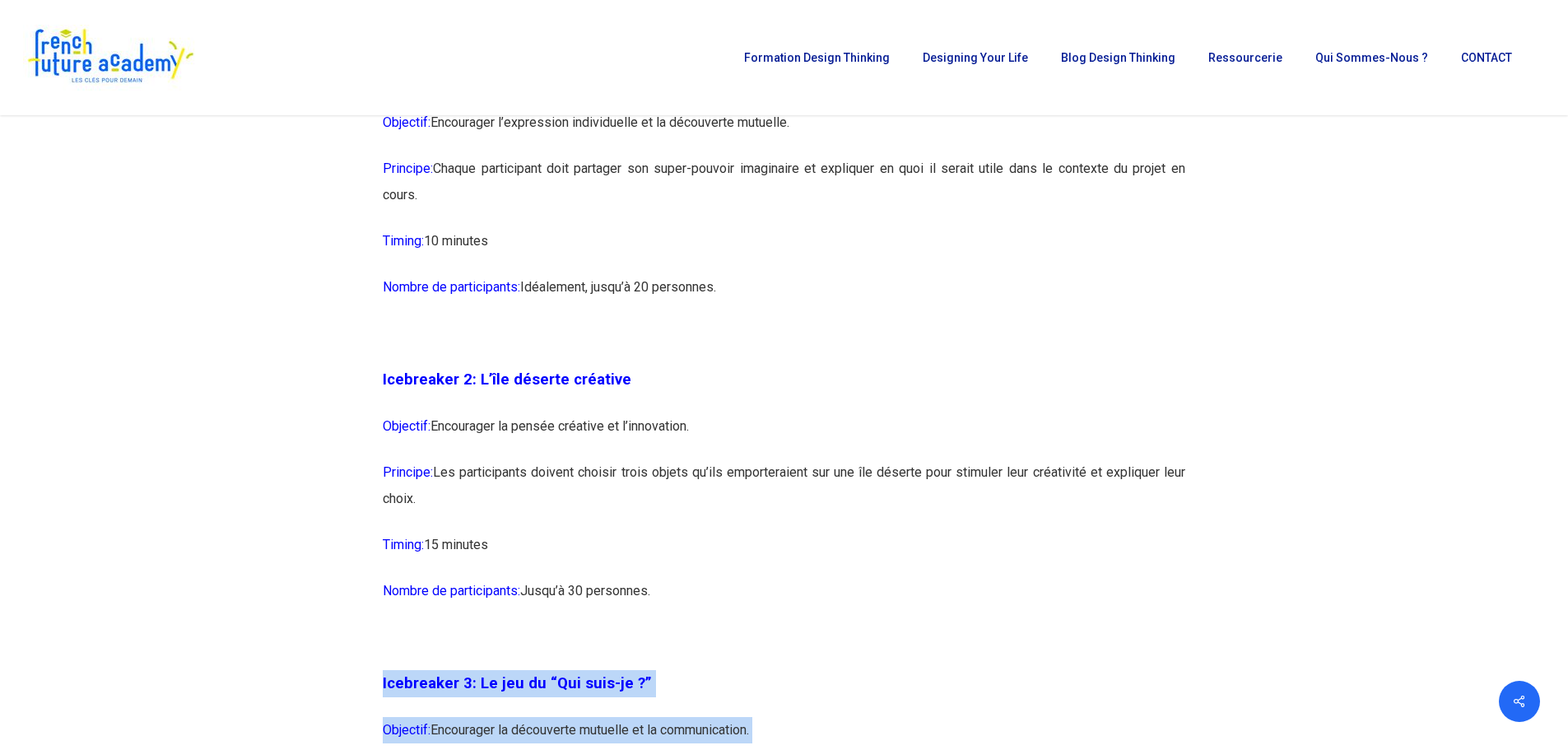
scroll to position [1449, 0]
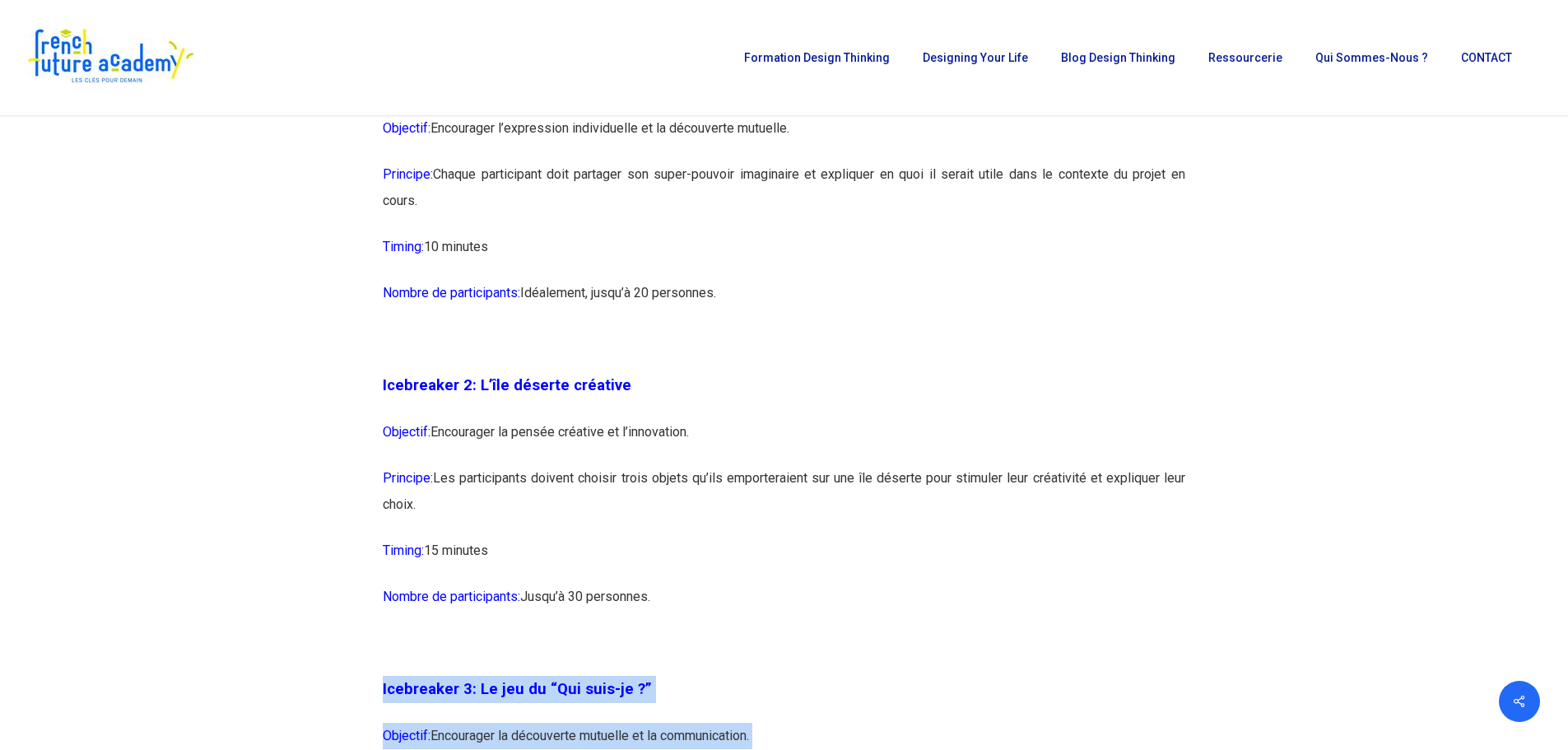
drag, startPoint x: 384, startPoint y: 382, endPoint x: 695, endPoint y: 596, distance: 377.5
copy div "Icebreaker 2: L’île déserte créative Objectif: Encourager la pensée créative et…"
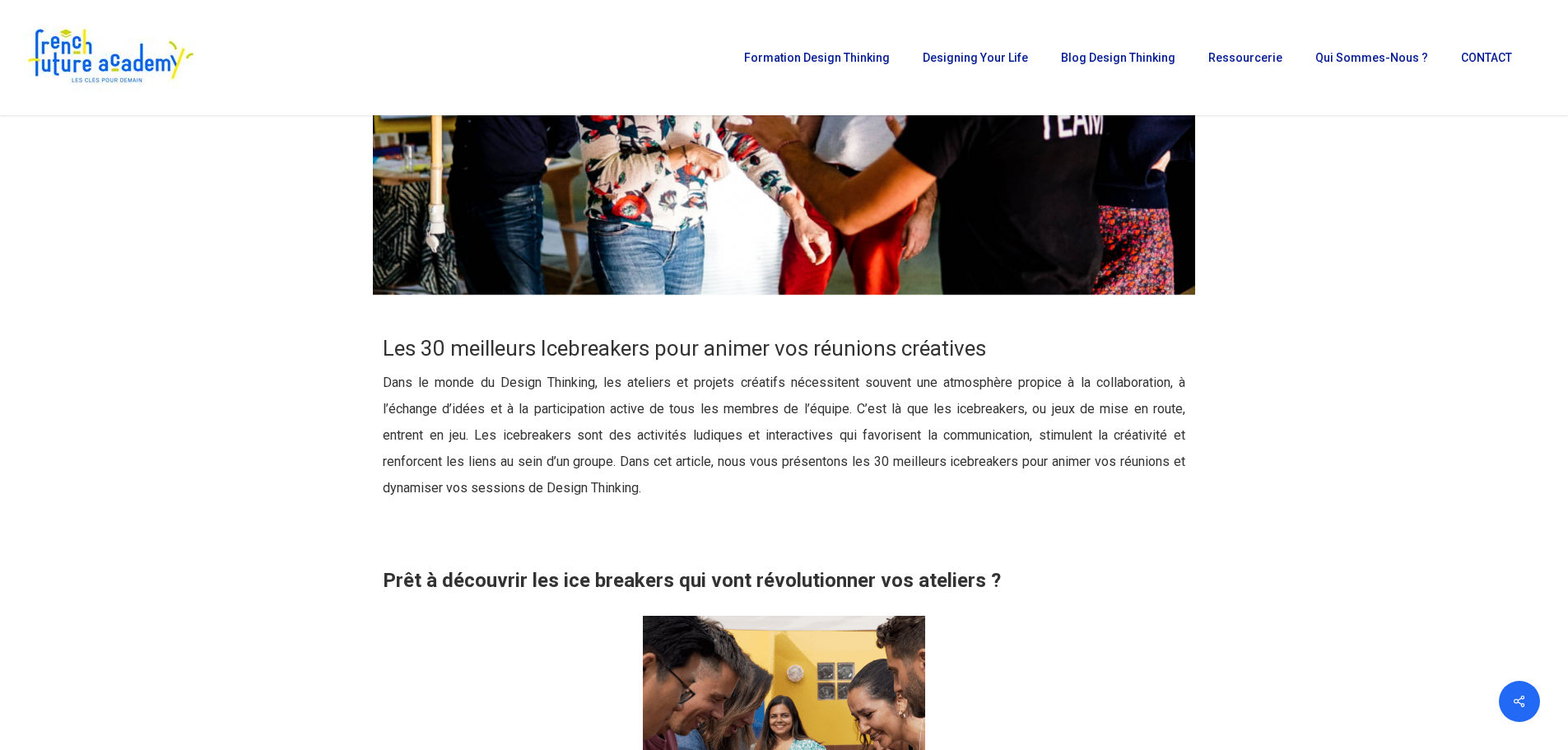
scroll to position [543, 0]
